Goal: Task Accomplishment & Management: Use online tool/utility

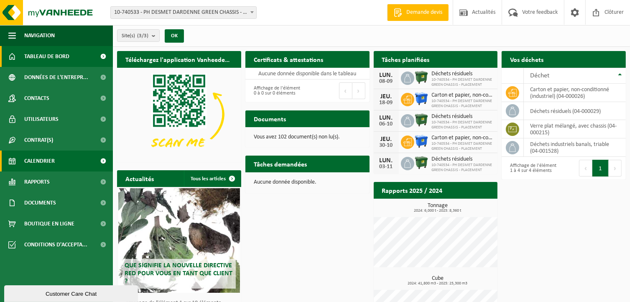
click at [50, 160] on span "Calendrier" at bounding box center [39, 160] width 31 height 21
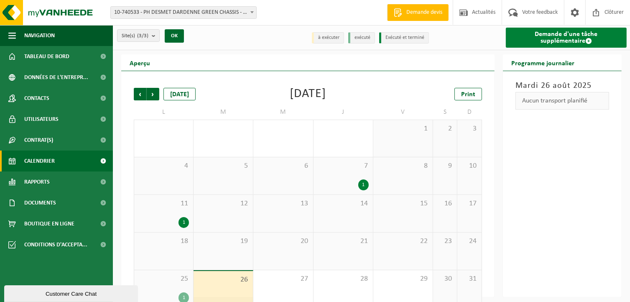
click at [539, 35] on link "Demande d'une tâche supplémentaire" at bounding box center [566, 38] width 121 height 20
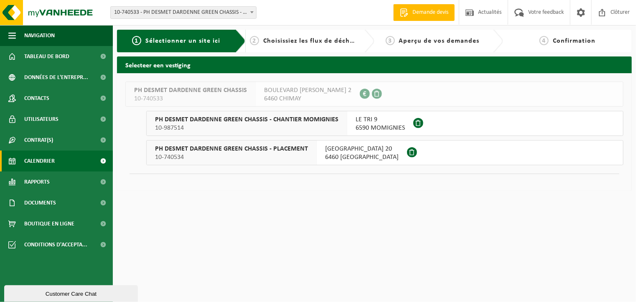
click at [45, 164] on span "Calendrier" at bounding box center [39, 160] width 31 height 21
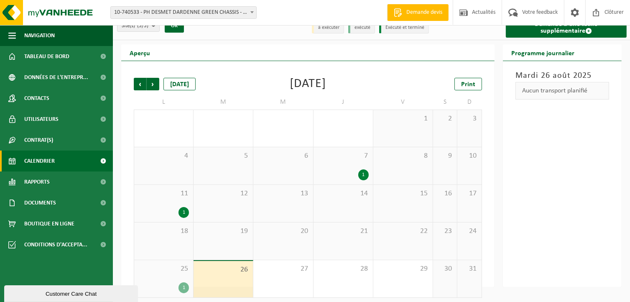
scroll to position [15, 0]
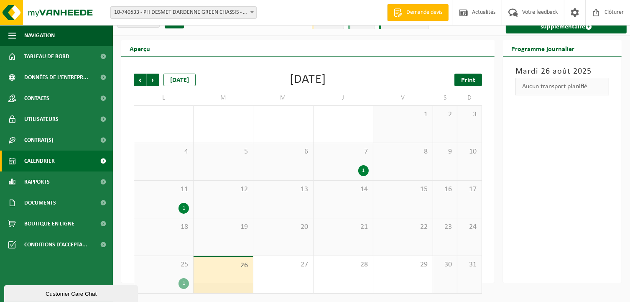
click at [470, 78] on span "Print" at bounding box center [468, 80] width 14 height 7
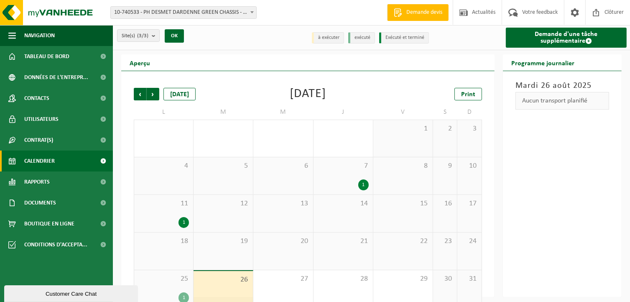
click at [53, 162] on span "Calendrier" at bounding box center [39, 160] width 31 height 21
click at [152, 94] on span "Suivant" at bounding box center [153, 94] width 13 height 13
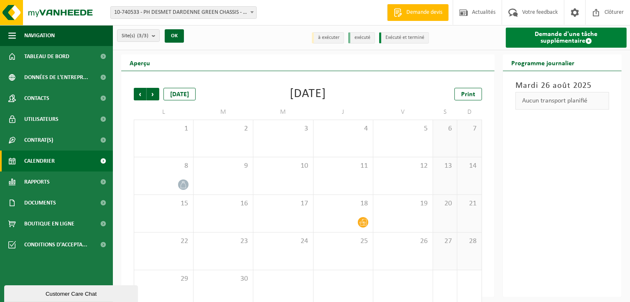
click at [556, 38] on link "Demande d'une tâche supplémentaire" at bounding box center [566, 38] width 121 height 20
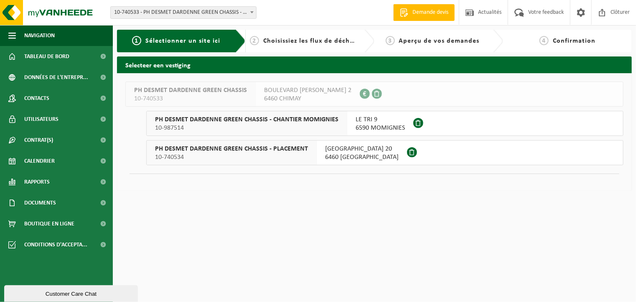
click at [248, 154] on span "10-740534" at bounding box center [231, 157] width 153 height 8
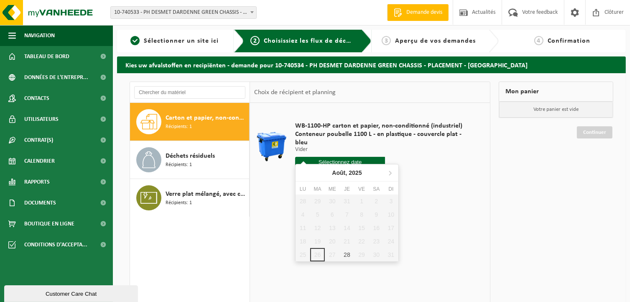
click at [309, 157] on input "text" at bounding box center [340, 162] width 90 height 10
click at [346, 254] on div "28" at bounding box center [346, 254] width 15 height 13
type input "à partir de 2025-08-28"
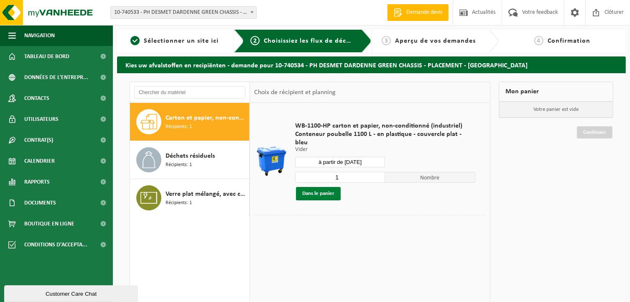
click at [330, 187] on button "Dans le panier" at bounding box center [318, 193] width 45 height 13
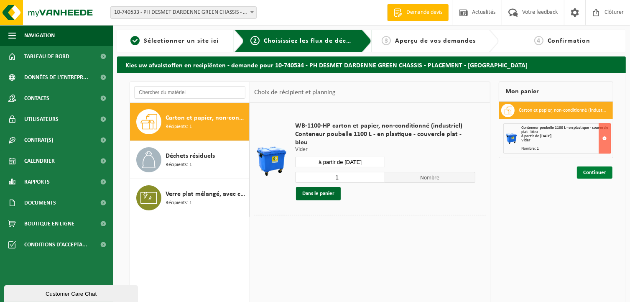
click at [589, 169] on link "Continuer" at bounding box center [595, 172] width 36 height 12
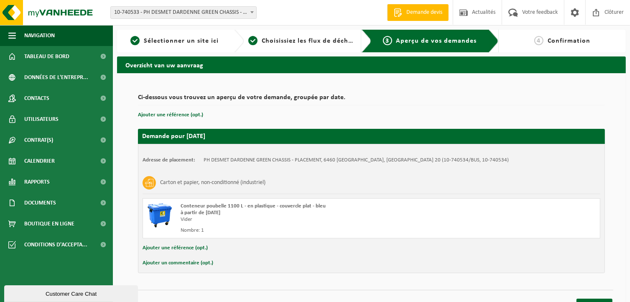
scroll to position [13, 0]
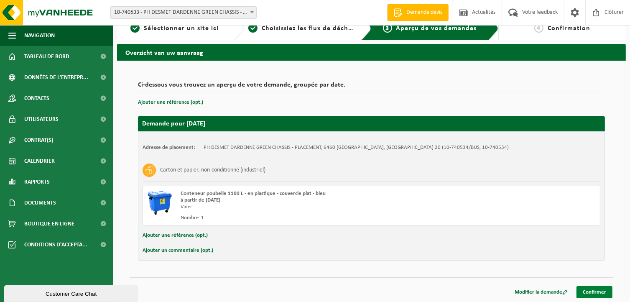
click at [602, 292] on link "Confirmer" at bounding box center [594, 292] width 36 height 12
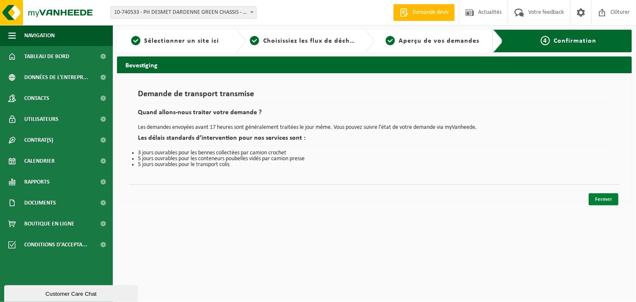
click at [597, 196] on link "Fermer" at bounding box center [604, 199] width 30 height 12
